Goal: Transaction & Acquisition: Purchase product/service

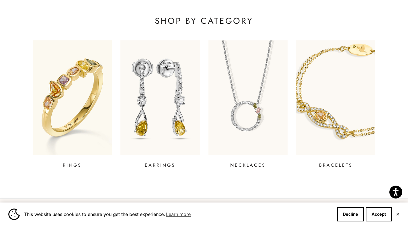
scroll to position [210, 0]
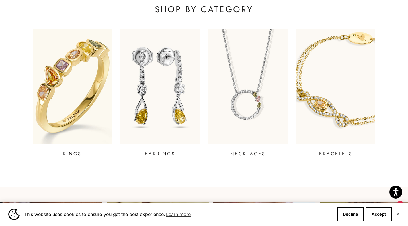
click at [69, 131] on img at bounding box center [72, 86] width 95 height 138
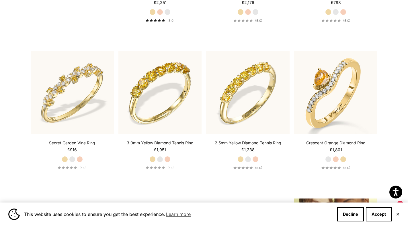
scroll to position [585, 0]
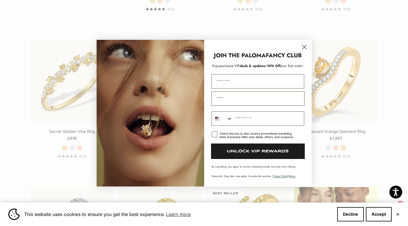
click at [304, 45] on icon "Close dialog" at bounding box center [304, 47] width 4 height 4
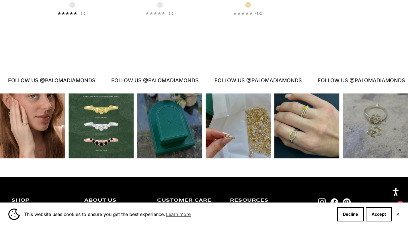
scroll to position [2676, 0]
